Goal: Browse casually

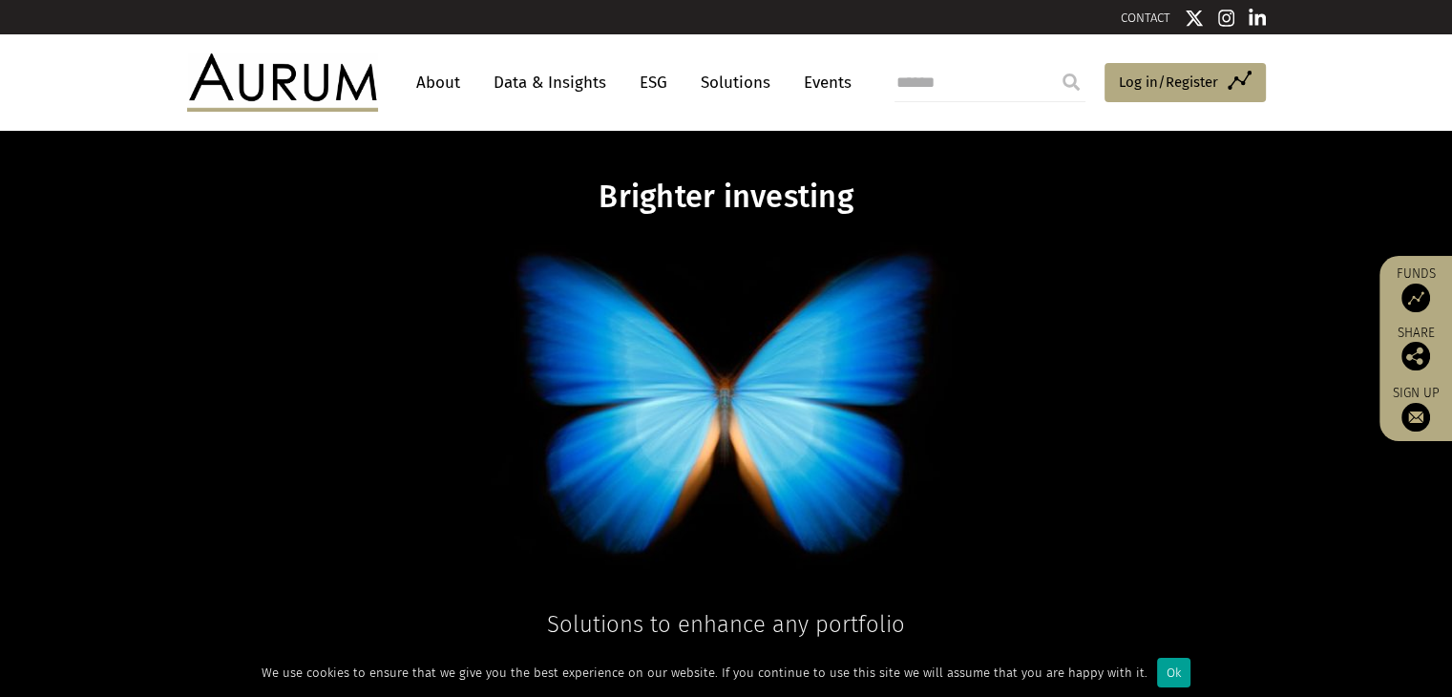
click at [1159, 670] on div "Ok" at bounding box center [1173, 673] width 33 height 30
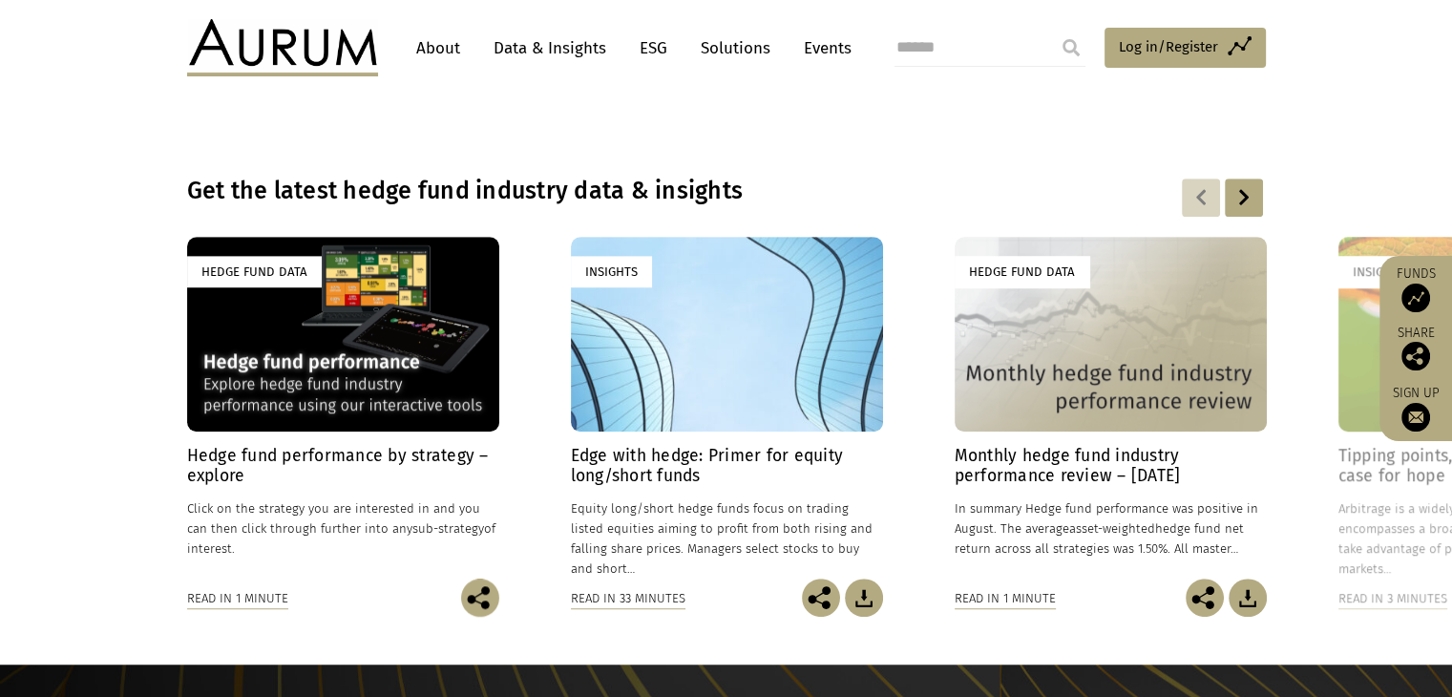
scroll to position [1337, 0]
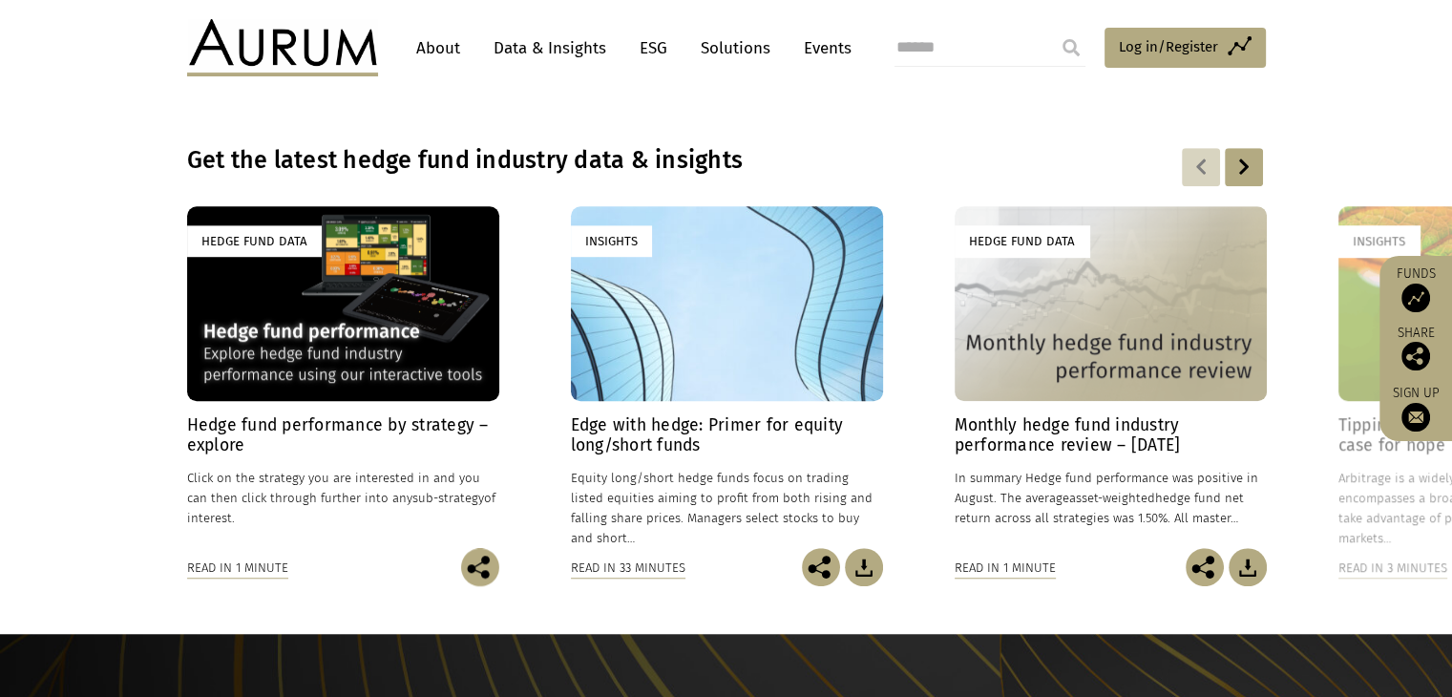
click at [1245, 169] on div at bounding box center [1244, 167] width 38 height 38
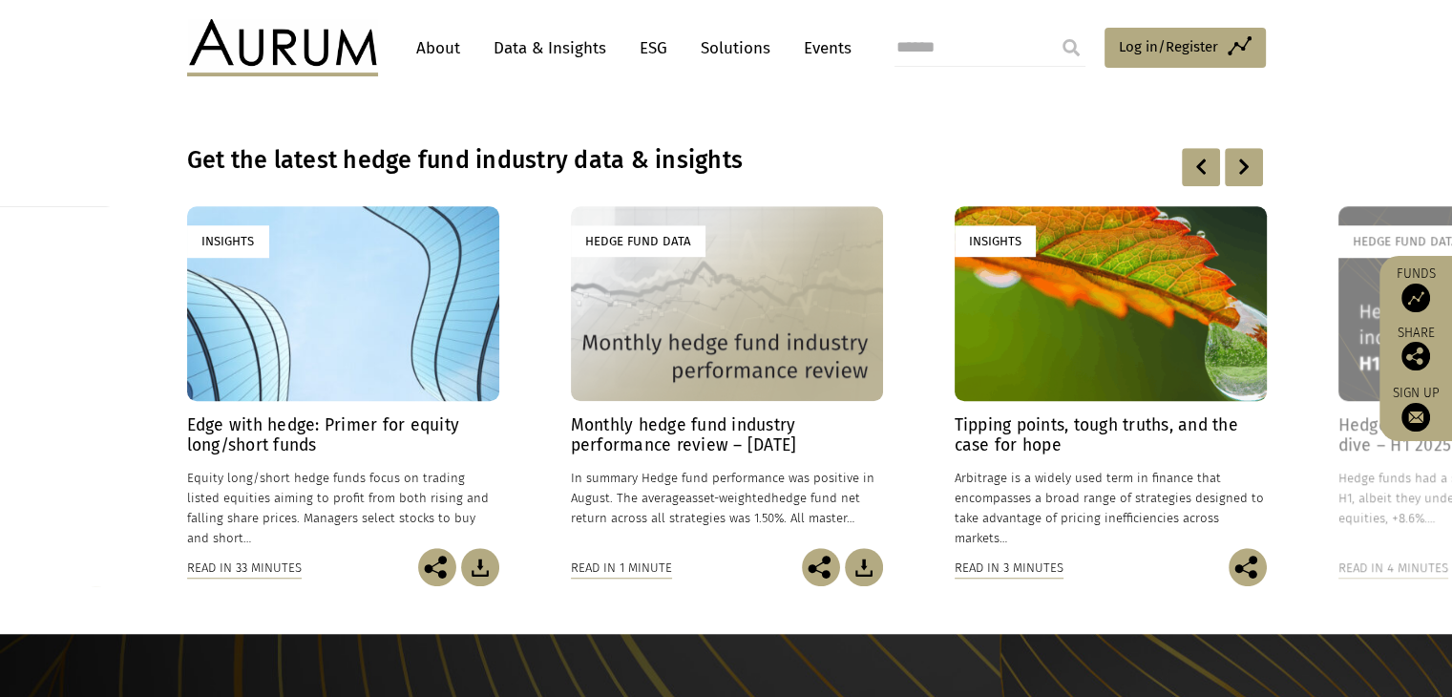
click at [1245, 169] on div at bounding box center [1244, 167] width 38 height 38
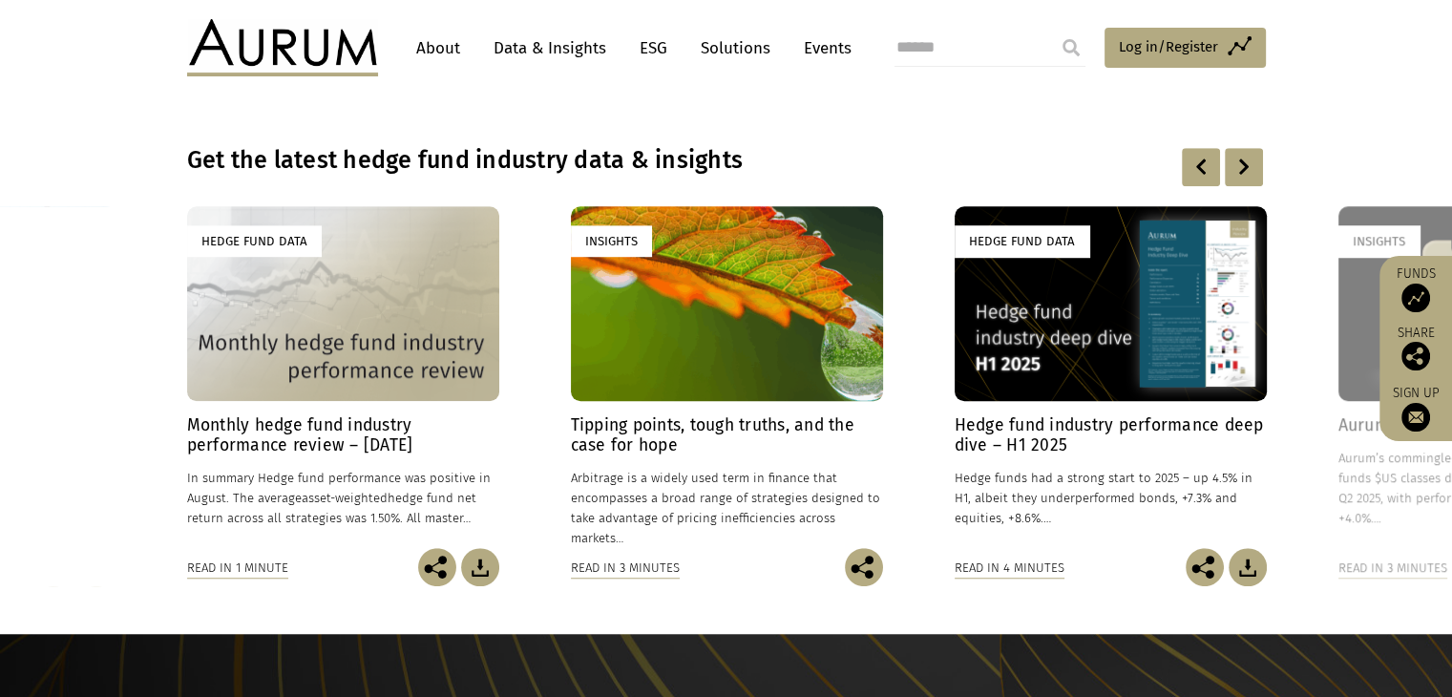
click at [1245, 169] on div at bounding box center [1244, 167] width 38 height 38
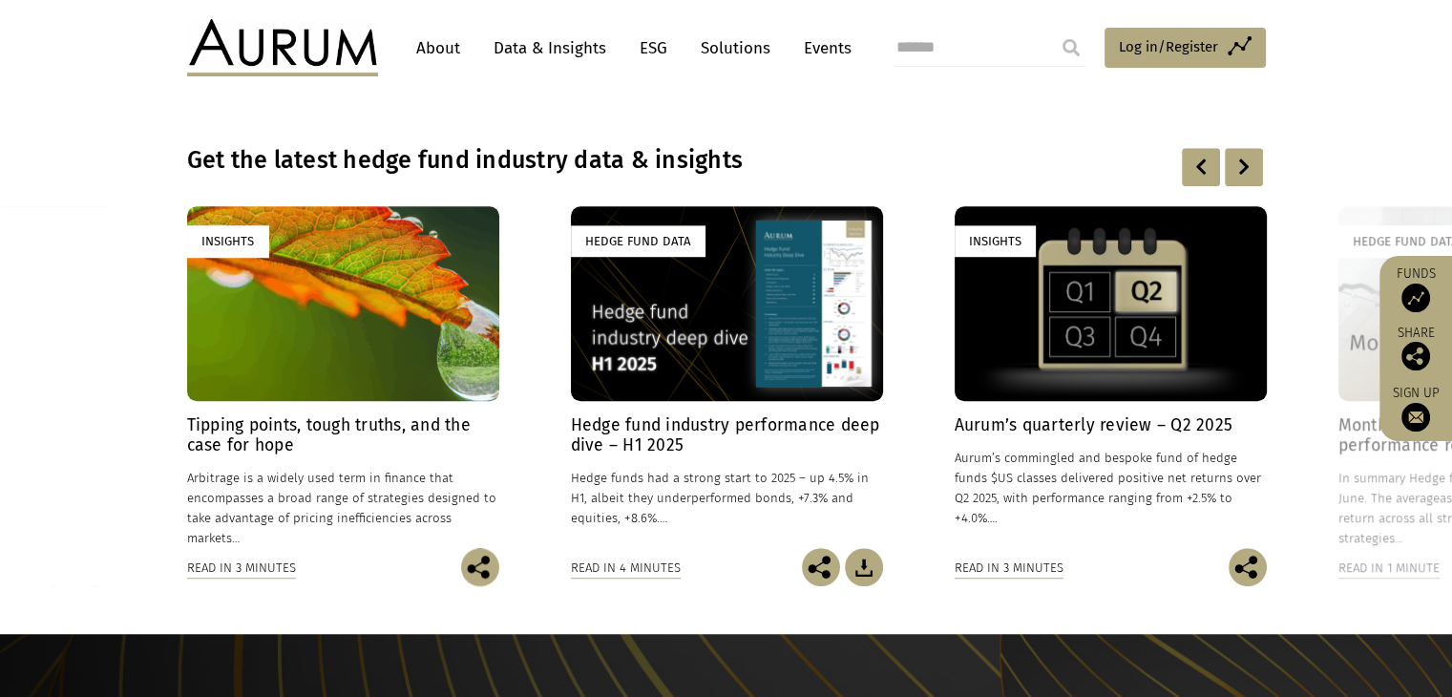
click at [1245, 169] on div at bounding box center [1244, 167] width 38 height 38
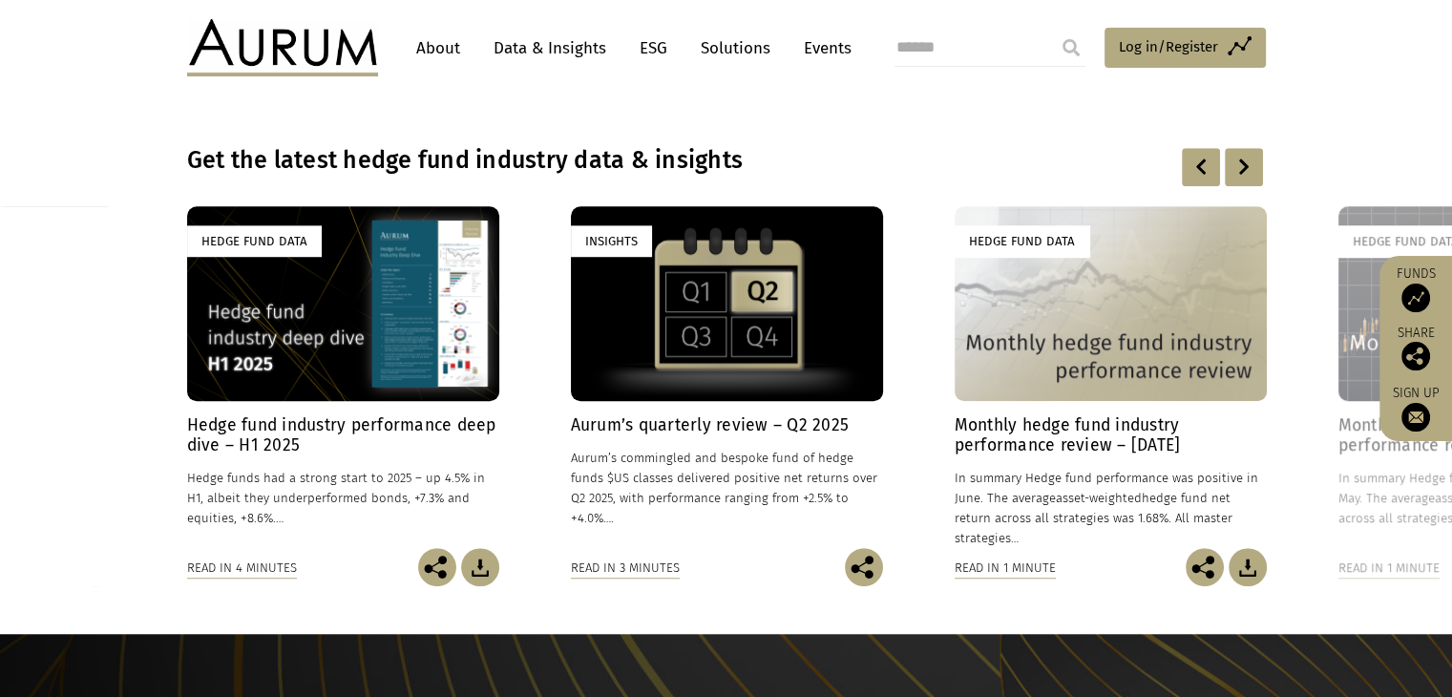
click at [1245, 169] on div at bounding box center [1244, 167] width 38 height 38
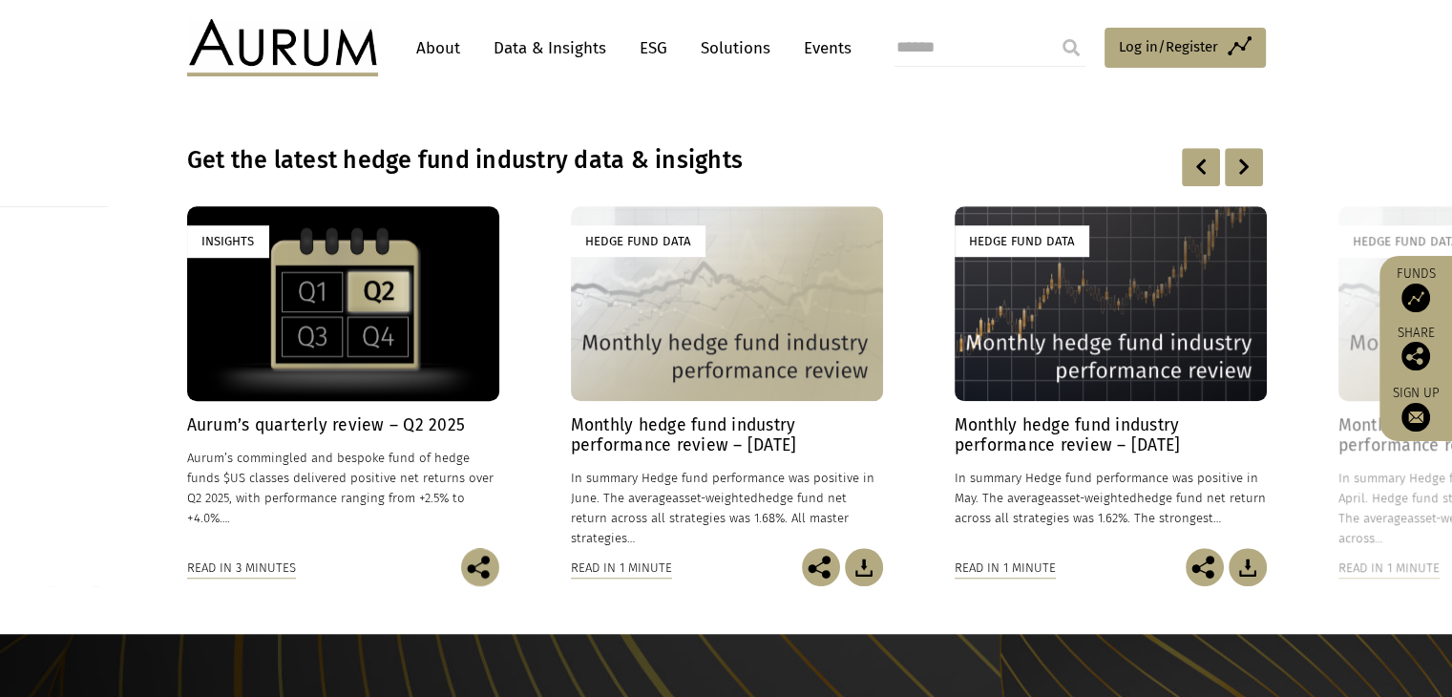
click at [1245, 169] on div at bounding box center [1244, 167] width 38 height 38
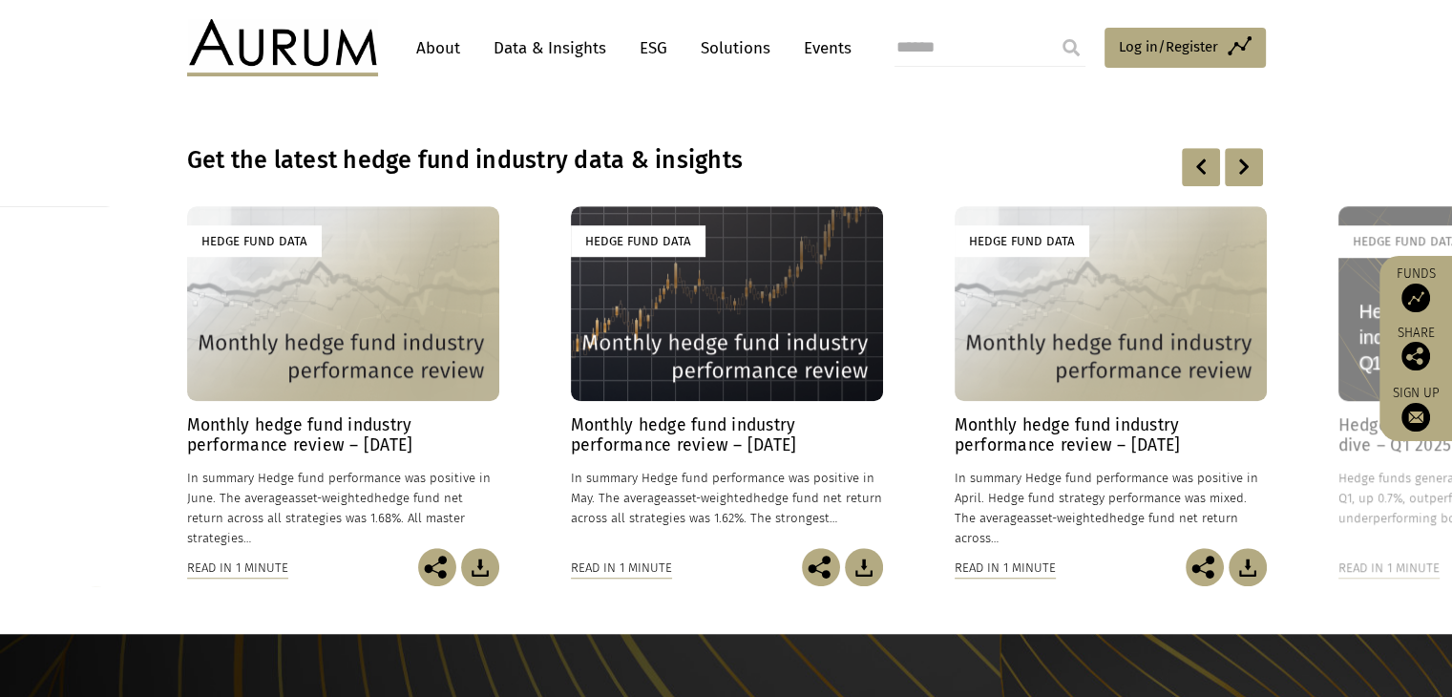
click at [1245, 169] on div at bounding box center [1244, 167] width 38 height 38
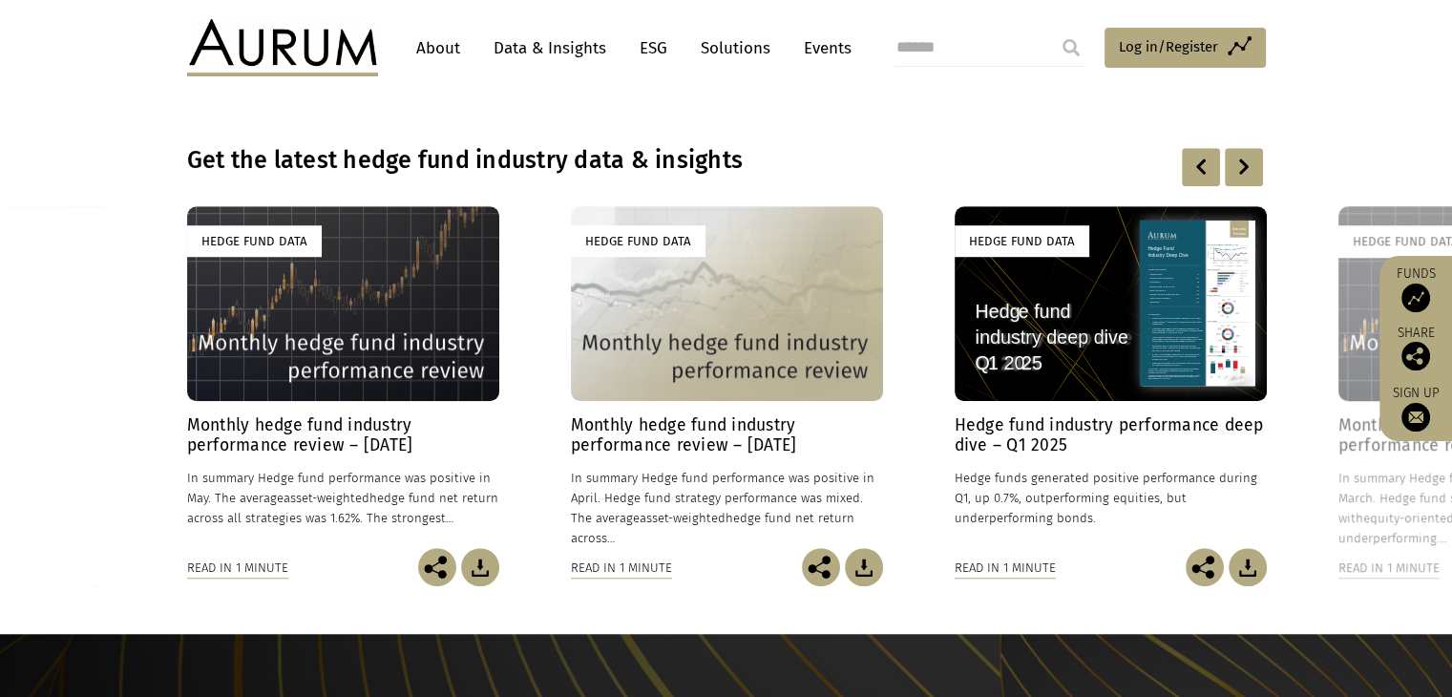
click at [1245, 169] on div at bounding box center [1244, 167] width 38 height 38
